Goal: Information Seeking & Learning: Learn about a topic

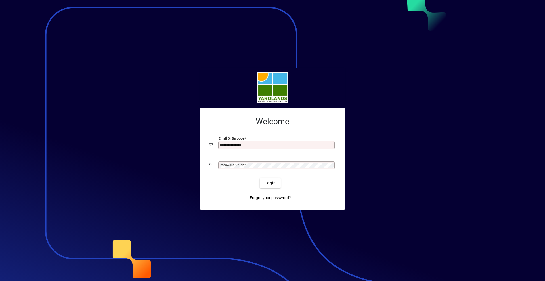
type input "**********"
click at [260, 178] on button "Login" at bounding box center [270, 183] width 21 height 10
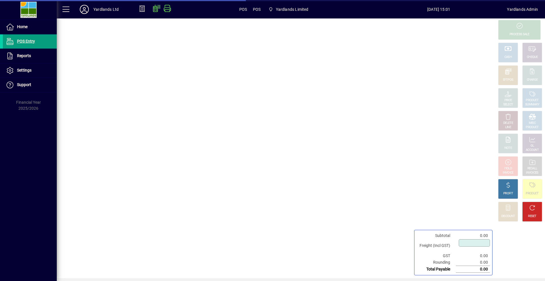
type input "****"
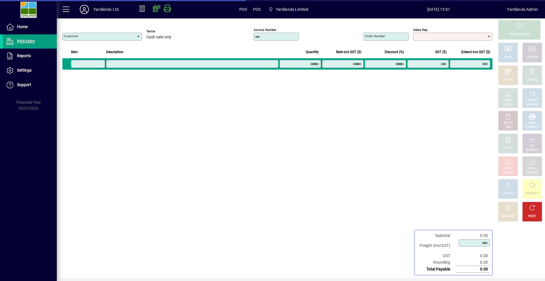
type input "**********"
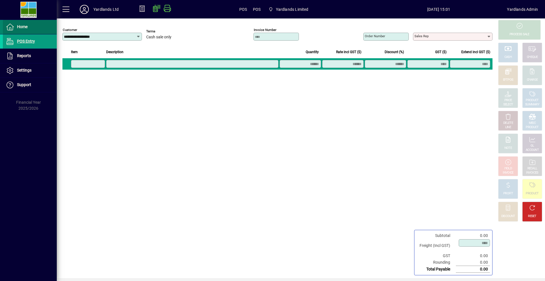
click at [25, 30] on link "Home" at bounding box center [30, 27] width 54 height 14
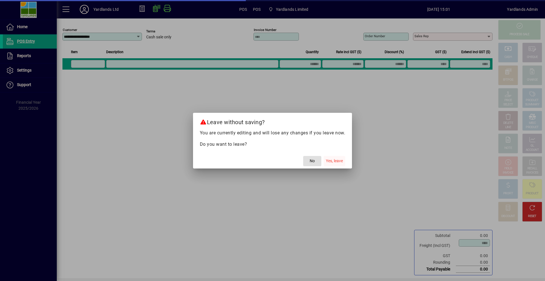
click at [338, 160] on span "Yes, leave" at bounding box center [334, 161] width 17 height 6
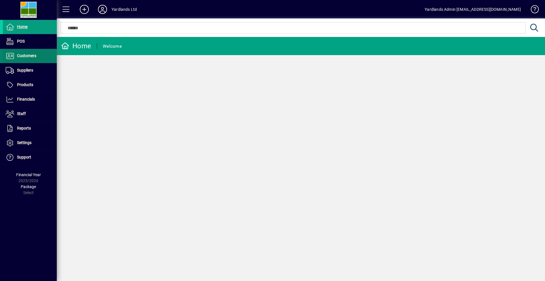
click at [28, 55] on span "Customers" at bounding box center [26, 55] width 19 height 5
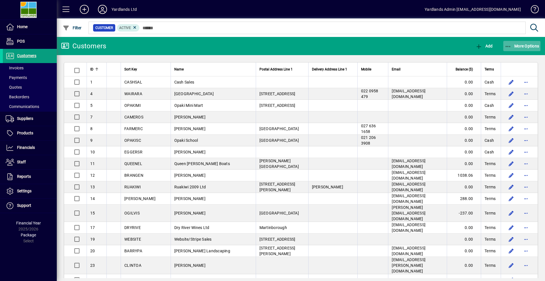
click at [510, 44] on icon "button" at bounding box center [507, 47] width 7 height 6
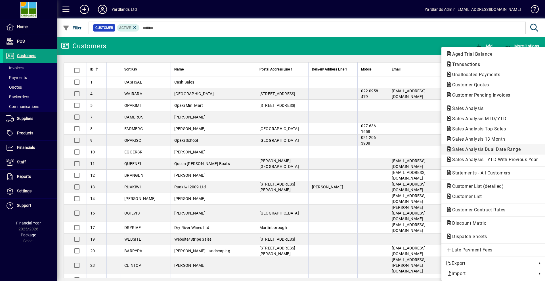
click at [474, 149] on span "Sales Analysis Dual Date Range" at bounding box center [484, 148] width 77 height 5
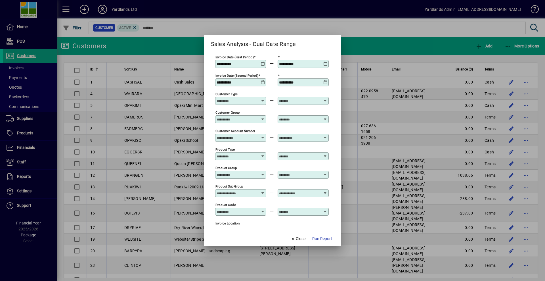
type input "**********"
click at [328, 238] on span "Run Report" at bounding box center [322, 238] width 20 height 6
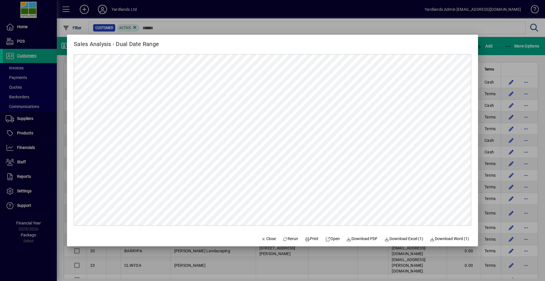
click at [493, 56] on div at bounding box center [272, 140] width 545 height 281
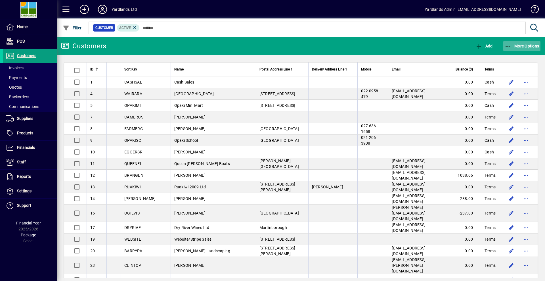
click at [511, 49] on button "More Options" at bounding box center [521, 46] width 37 height 10
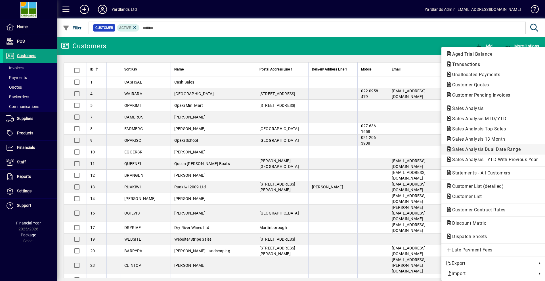
click at [487, 151] on span "Sales Analysis Dual Date Range" at bounding box center [484, 148] width 77 height 5
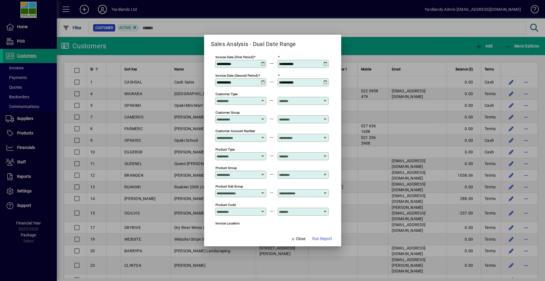
click at [262, 62] on icon at bounding box center [263, 62] width 4 height 0
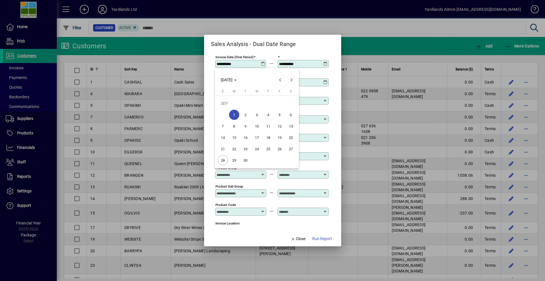
click at [262, 65] on div at bounding box center [272, 140] width 545 height 281
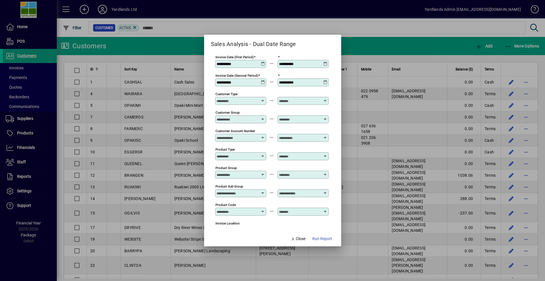
click at [326, 62] on icon at bounding box center [325, 62] width 4 height 0
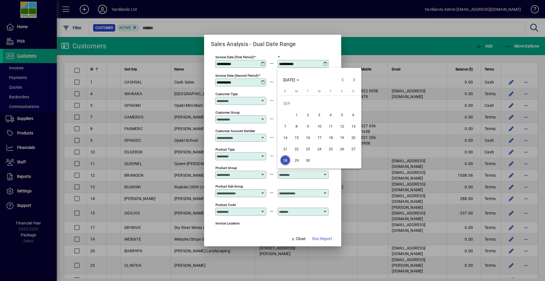
click at [326, 64] on div at bounding box center [272, 140] width 545 height 281
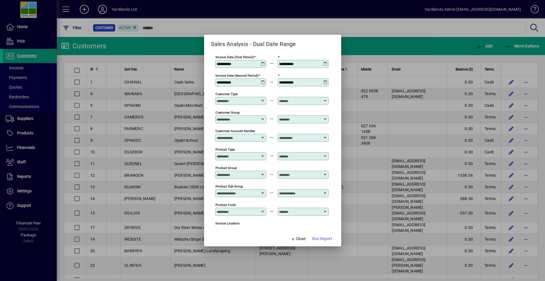
click at [326, 80] on icon at bounding box center [325, 80] width 4 height 0
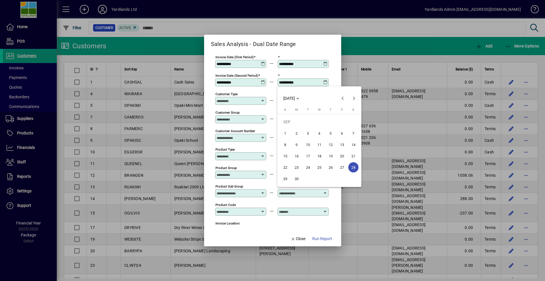
click at [325, 82] on div at bounding box center [272, 140] width 545 height 281
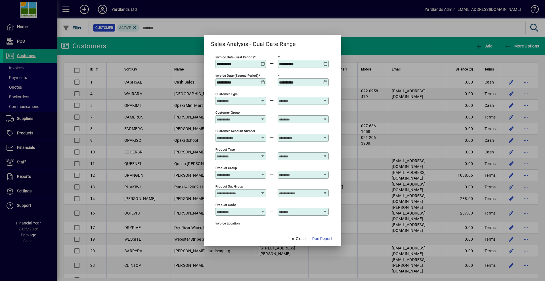
click at [326, 62] on icon at bounding box center [325, 62] width 4 height 0
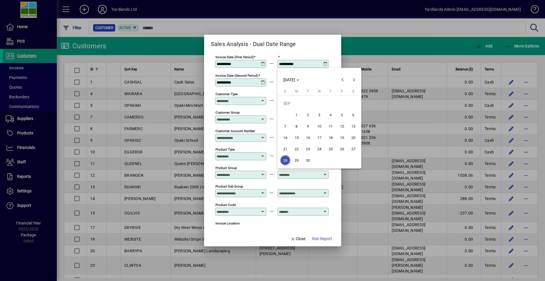
click at [337, 73] on div "SUN SEP 28 2025 SUN SEP 28 2025" at bounding box center [319, 77] width 84 height 18
click at [338, 185] on div at bounding box center [272, 140] width 545 height 281
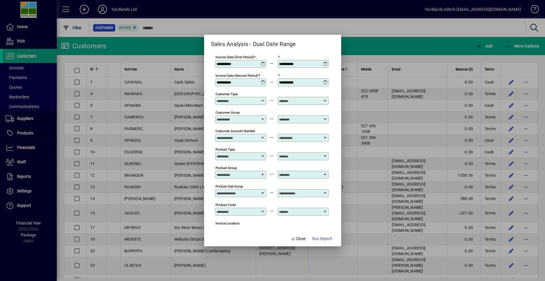
click at [369, 53] on div at bounding box center [272, 140] width 545 height 281
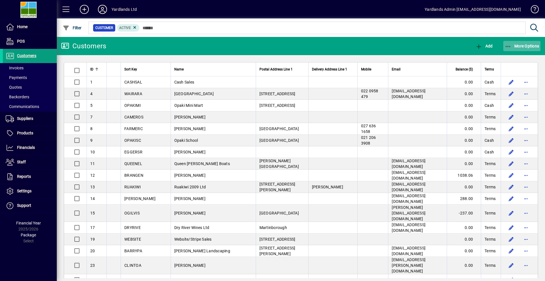
click at [507, 45] on icon "button" at bounding box center [507, 47] width 7 height 6
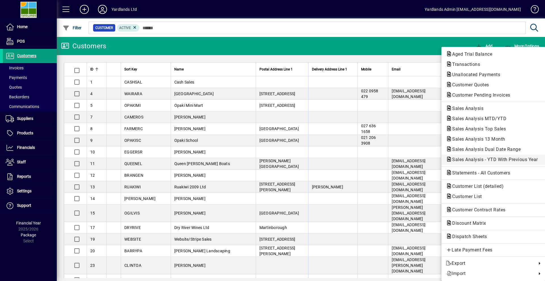
click at [501, 159] on span "Sales Analysis - YTD With Previous Year" at bounding box center [493, 159] width 95 height 5
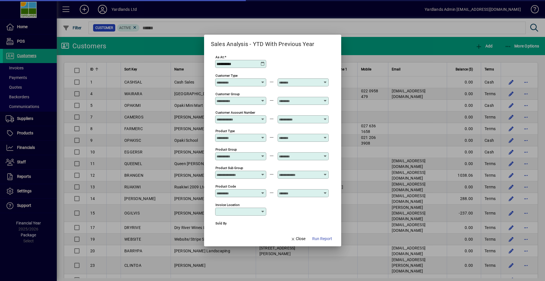
type input "**********"
click at [319, 239] on span "Run Report" at bounding box center [322, 238] width 20 height 6
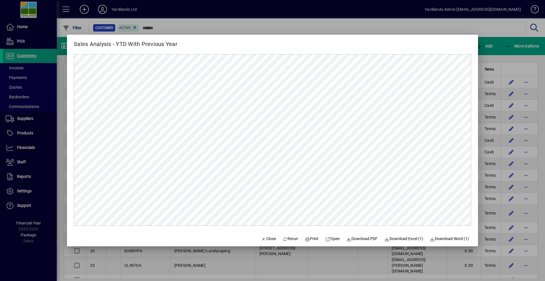
click at [516, 58] on div at bounding box center [272, 140] width 545 height 281
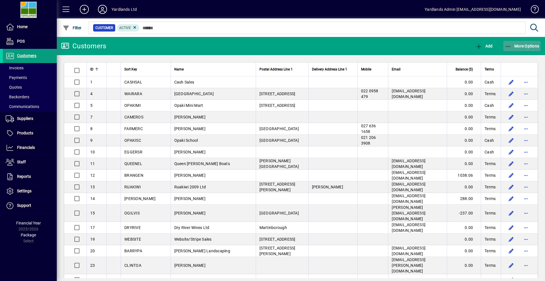
click at [511, 47] on span "More Options" at bounding box center [521, 46] width 35 height 5
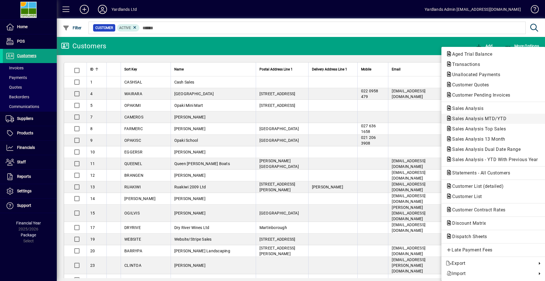
click at [486, 121] on span "Sales Analysis MTD/YTD" at bounding box center [477, 118] width 63 height 5
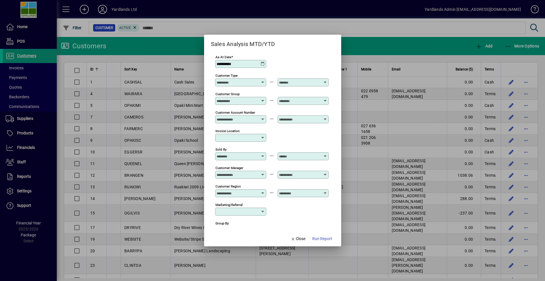
click at [319, 236] on button "Run Report" at bounding box center [322, 239] width 24 height 10
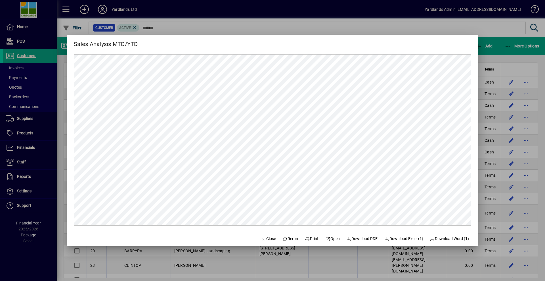
click at [496, 56] on div at bounding box center [272, 140] width 545 height 281
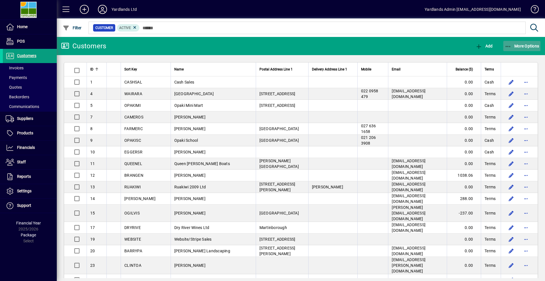
click at [511, 48] on span "More Options" at bounding box center [521, 46] width 35 height 5
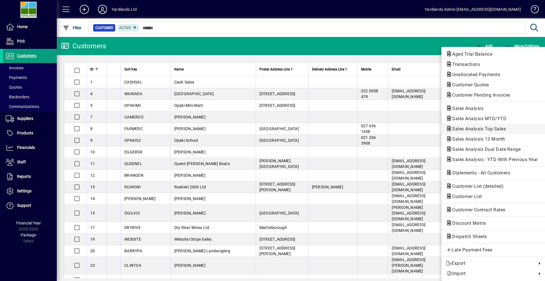
click at [509, 127] on span "Sales Analysis Top Sales" at bounding box center [493, 128] width 95 height 7
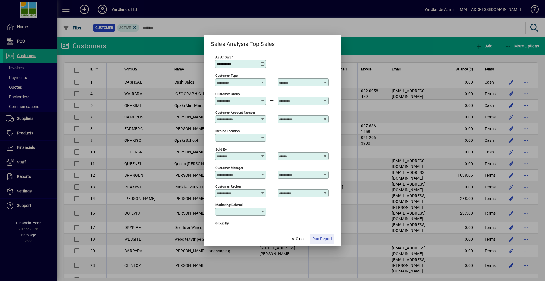
click at [313, 237] on span "Run Report" at bounding box center [322, 238] width 20 height 6
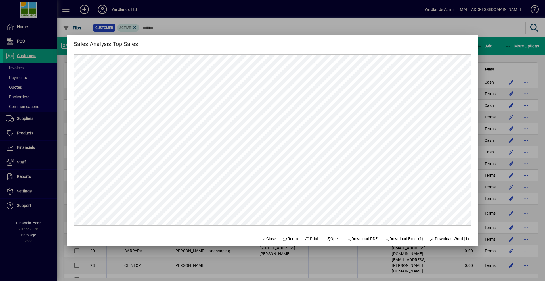
click at [511, 60] on div at bounding box center [272, 140] width 545 height 281
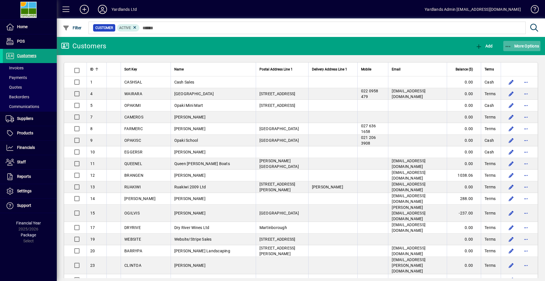
click at [512, 51] on button "More Options" at bounding box center [521, 46] width 37 height 10
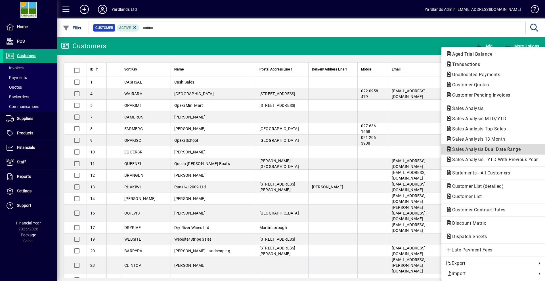
click at [490, 150] on span "Sales Analysis Dual Date Range" at bounding box center [484, 148] width 77 height 5
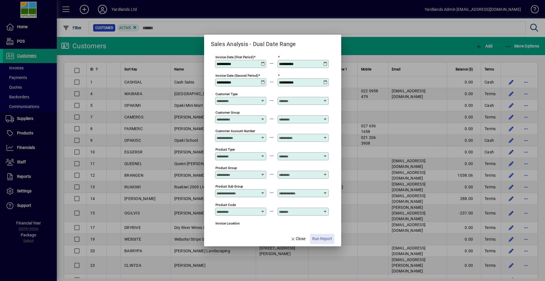
click at [318, 238] on span "Run Report" at bounding box center [322, 238] width 20 height 6
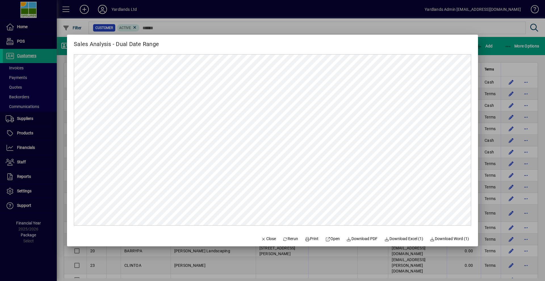
click at [503, 60] on div at bounding box center [272, 140] width 545 height 281
